Goal: Information Seeking & Learning: Learn about a topic

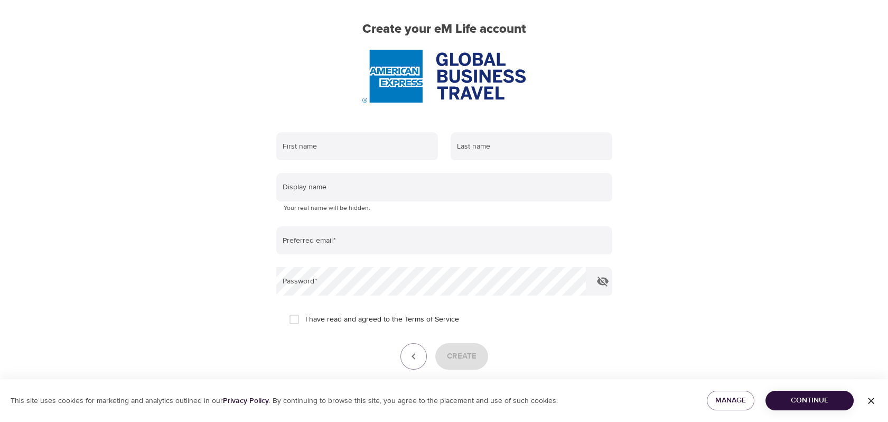
scroll to position [59, 0]
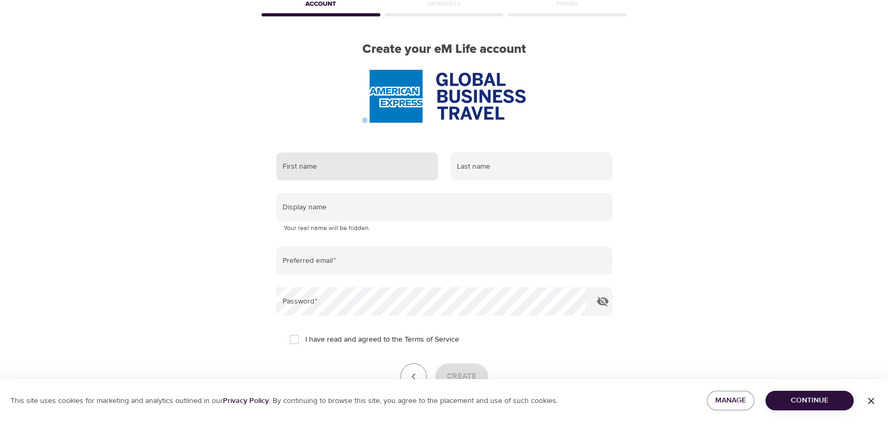
click at [311, 168] on input "text" at bounding box center [357, 166] width 162 height 29
type input "[PERSON_NAME]"
type input "[PERSON_NAME][EMAIL_ADDRESS][PERSON_NAME][DOMAIN_NAME]"
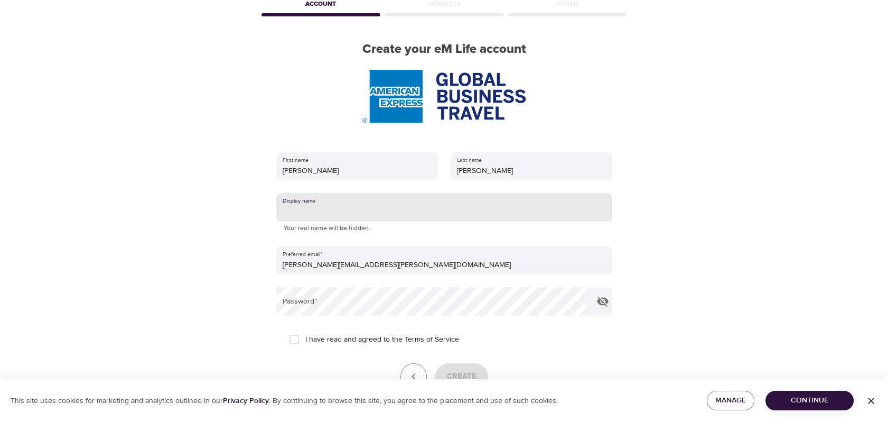
click at [330, 210] on input "text" at bounding box center [444, 207] width 336 height 29
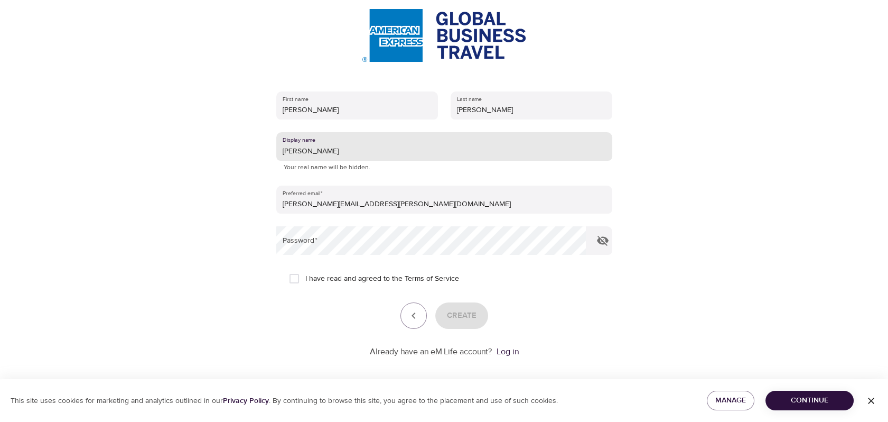
scroll to position [120, 0]
type input "[PERSON_NAME]"
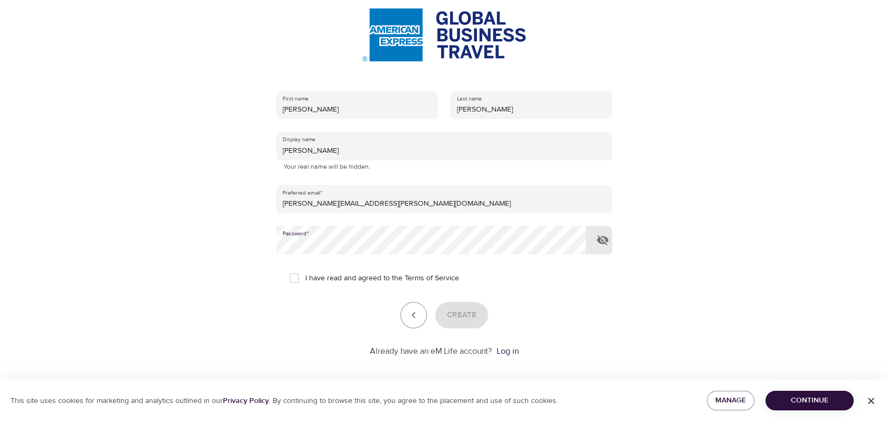
click at [293, 275] on input "I have read and agreed to the Terms of Service" at bounding box center [294, 278] width 22 height 22
checkbox input "true"
click at [480, 307] on button "Create" at bounding box center [462, 315] width 53 height 26
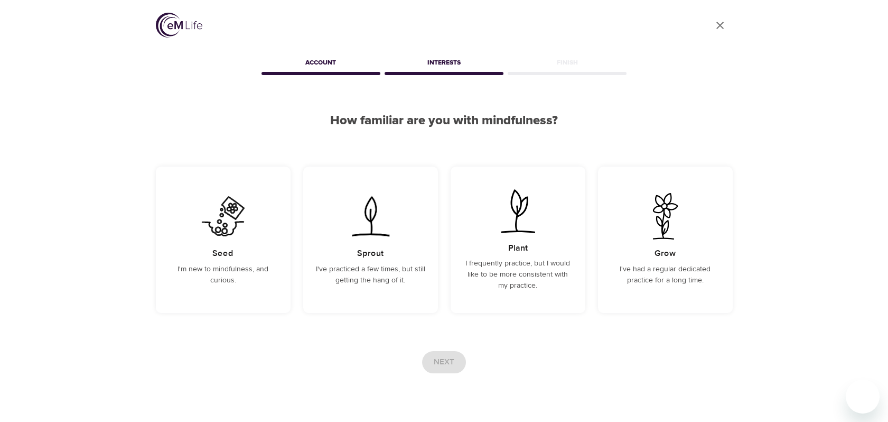
click at [431, 58] on div "Interests" at bounding box center [444, 64] width 123 height 21
click at [457, 62] on div "Interests" at bounding box center [444, 64] width 123 height 21
click at [312, 63] on div "Account" at bounding box center [321, 64] width 123 height 21
click at [177, 23] on img at bounding box center [179, 25] width 47 height 25
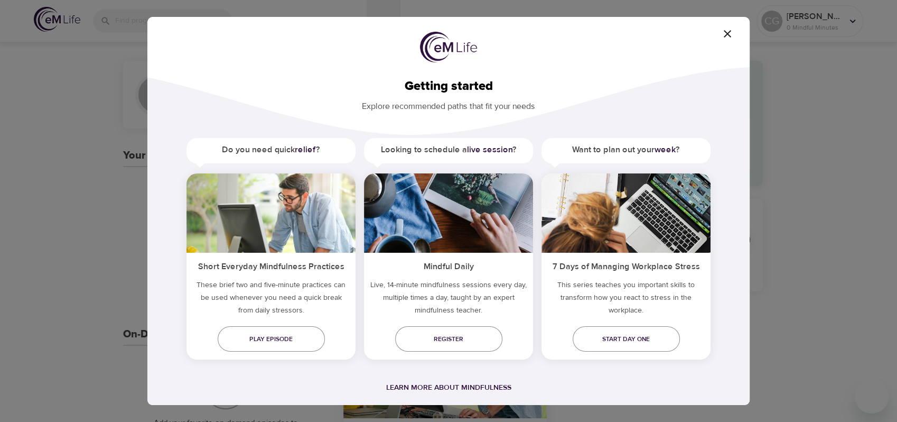
click at [726, 28] on button "button" at bounding box center [728, 33] width 34 height 13
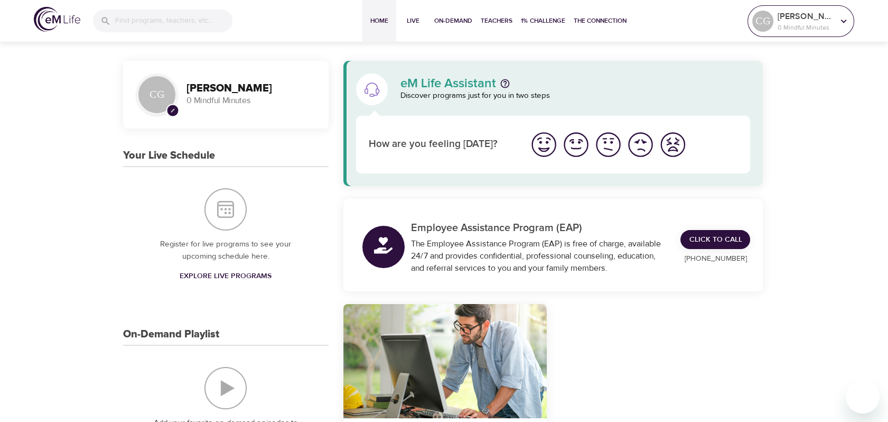
click at [841, 22] on icon at bounding box center [844, 21] width 12 height 12
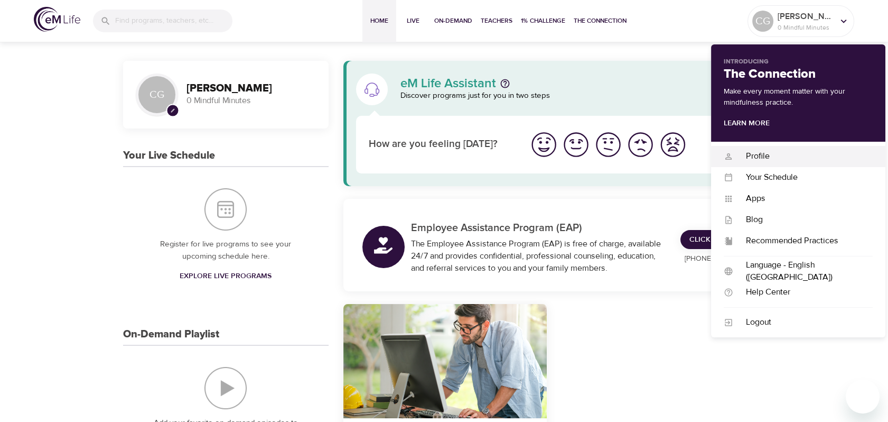
click at [754, 156] on div "Profile" at bounding box center [804, 156] width 140 height 12
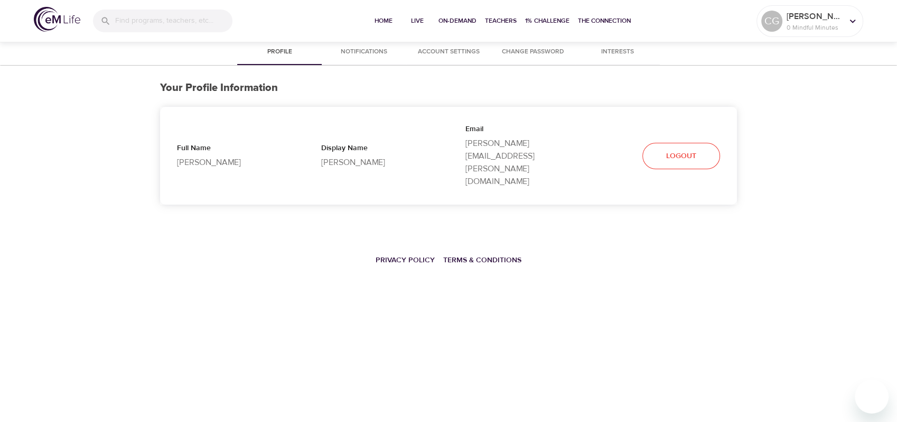
click at [452, 47] on span "Account Settings" at bounding box center [449, 52] width 72 height 11
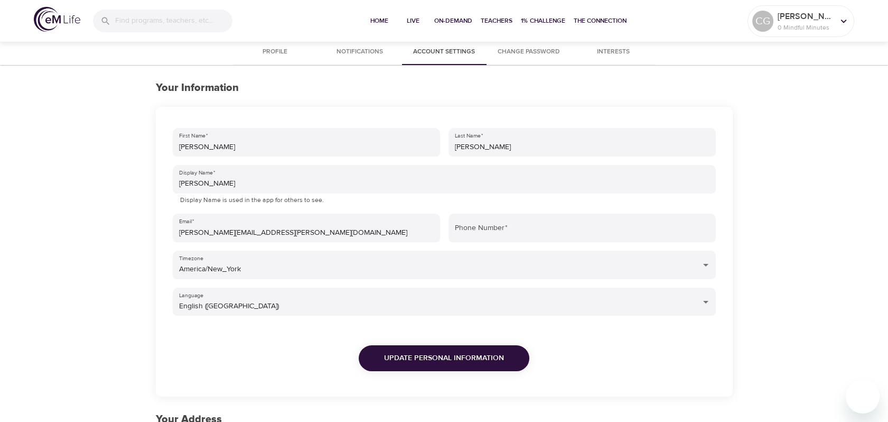
click at [275, 49] on span "Profile" at bounding box center [275, 52] width 72 height 11
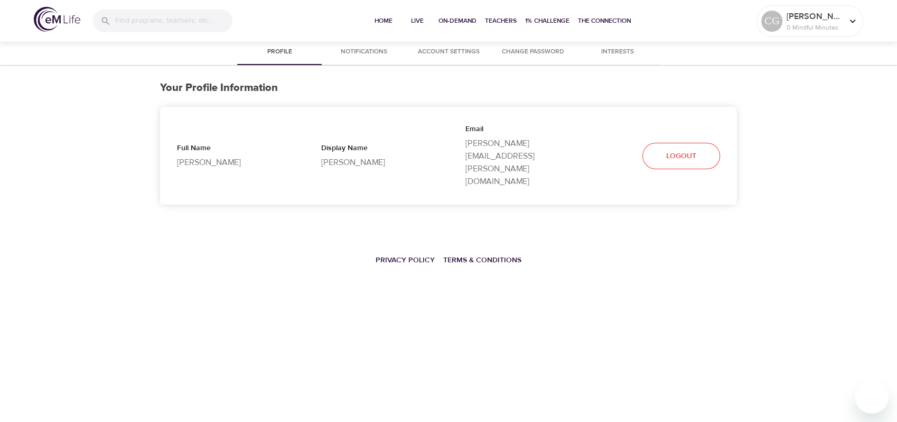
click at [47, 17] on img at bounding box center [57, 19] width 47 height 25
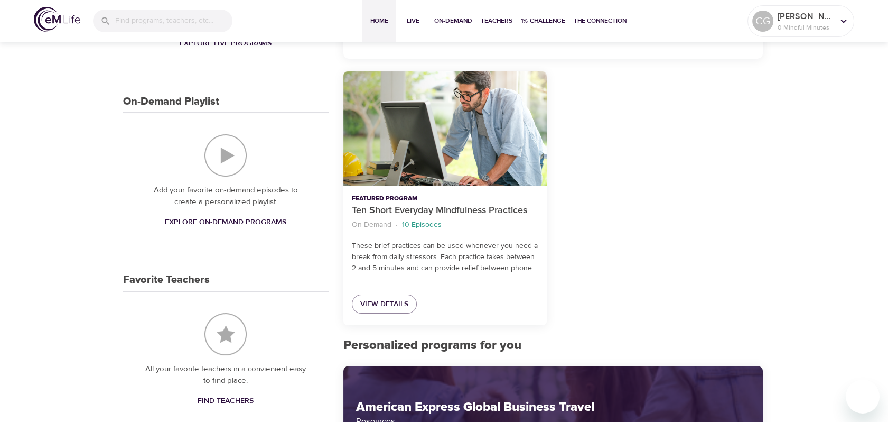
scroll to position [235, 0]
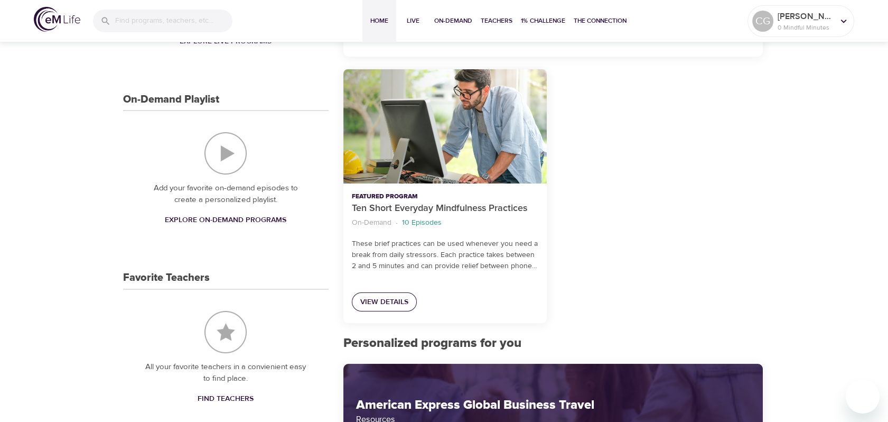
click at [384, 301] on span "View Details" at bounding box center [384, 301] width 48 height 13
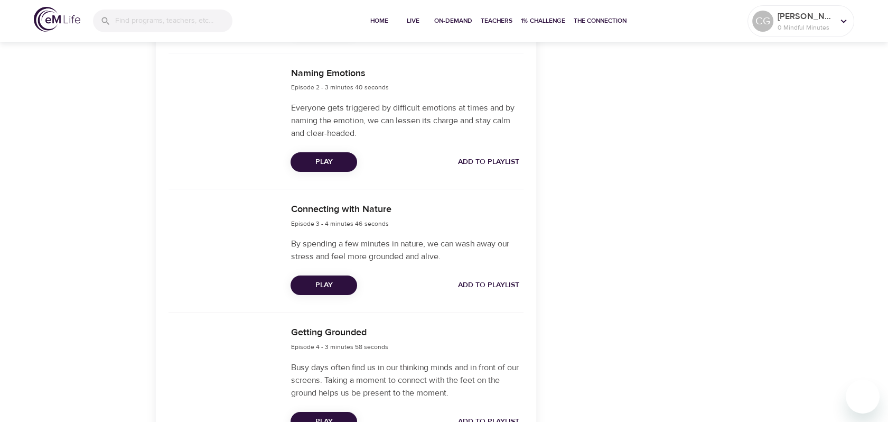
scroll to position [319, 0]
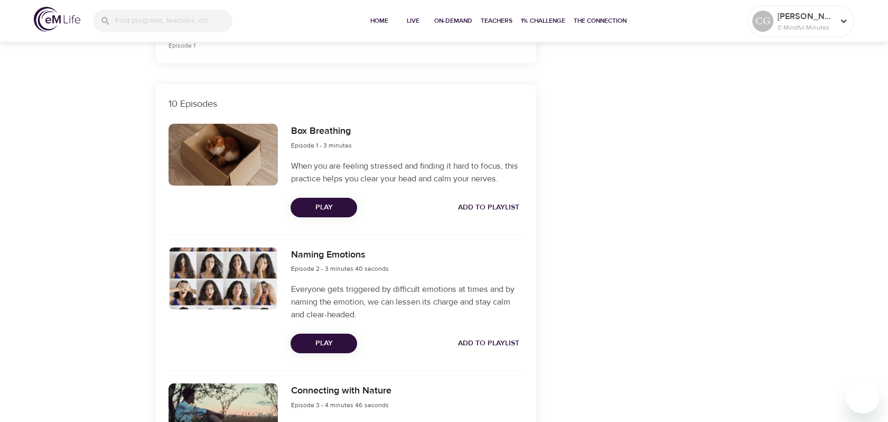
click at [322, 207] on span "Play" at bounding box center [324, 207] width 50 height 13
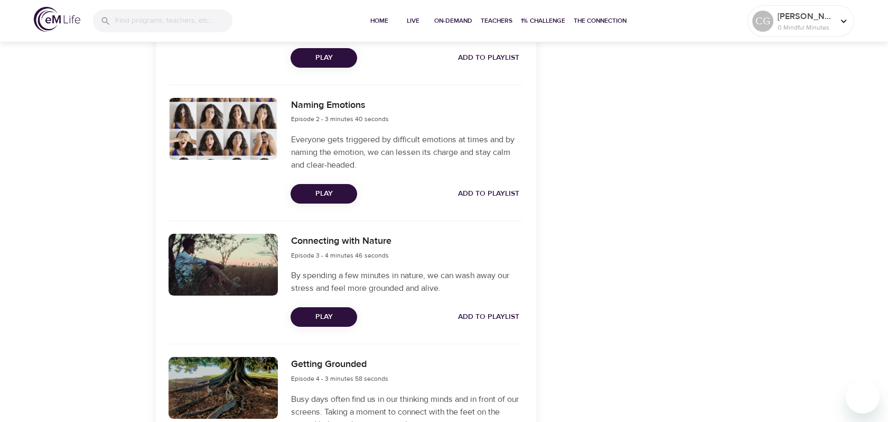
scroll to position [469, 0]
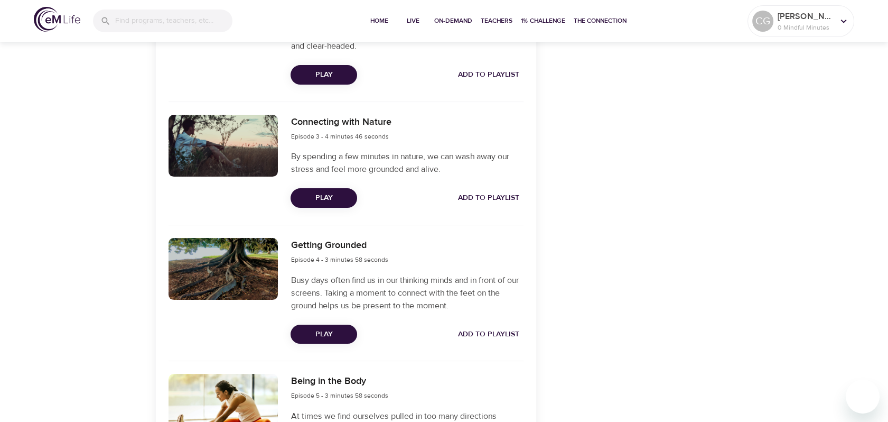
click at [328, 199] on span "Play" at bounding box center [324, 197] width 50 height 13
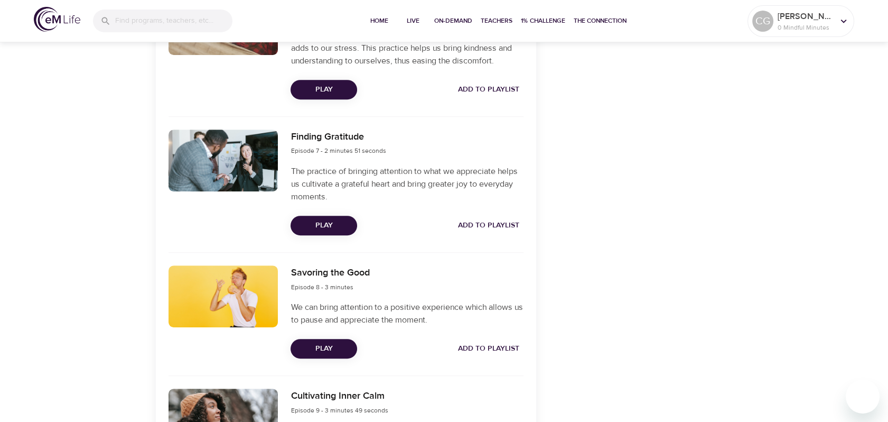
scroll to position [1116, 0]
click at [317, 343] on span "Play" at bounding box center [324, 348] width 50 height 13
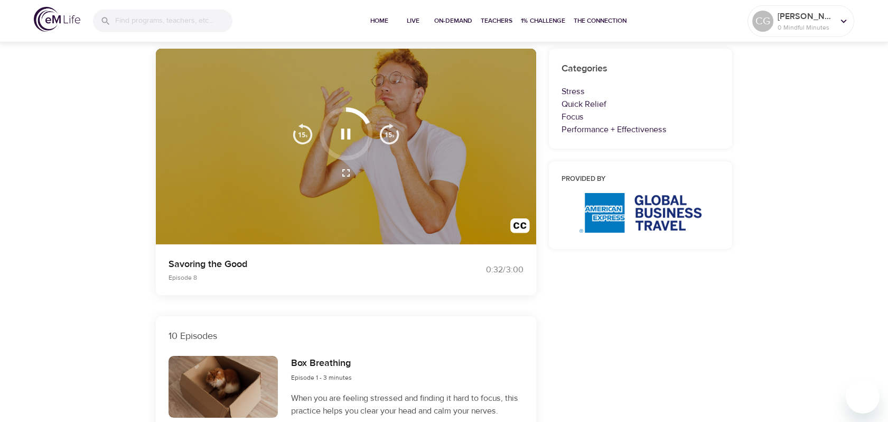
scroll to position [59, 0]
